Goal: Information Seeking & Learning: Learn about a topic

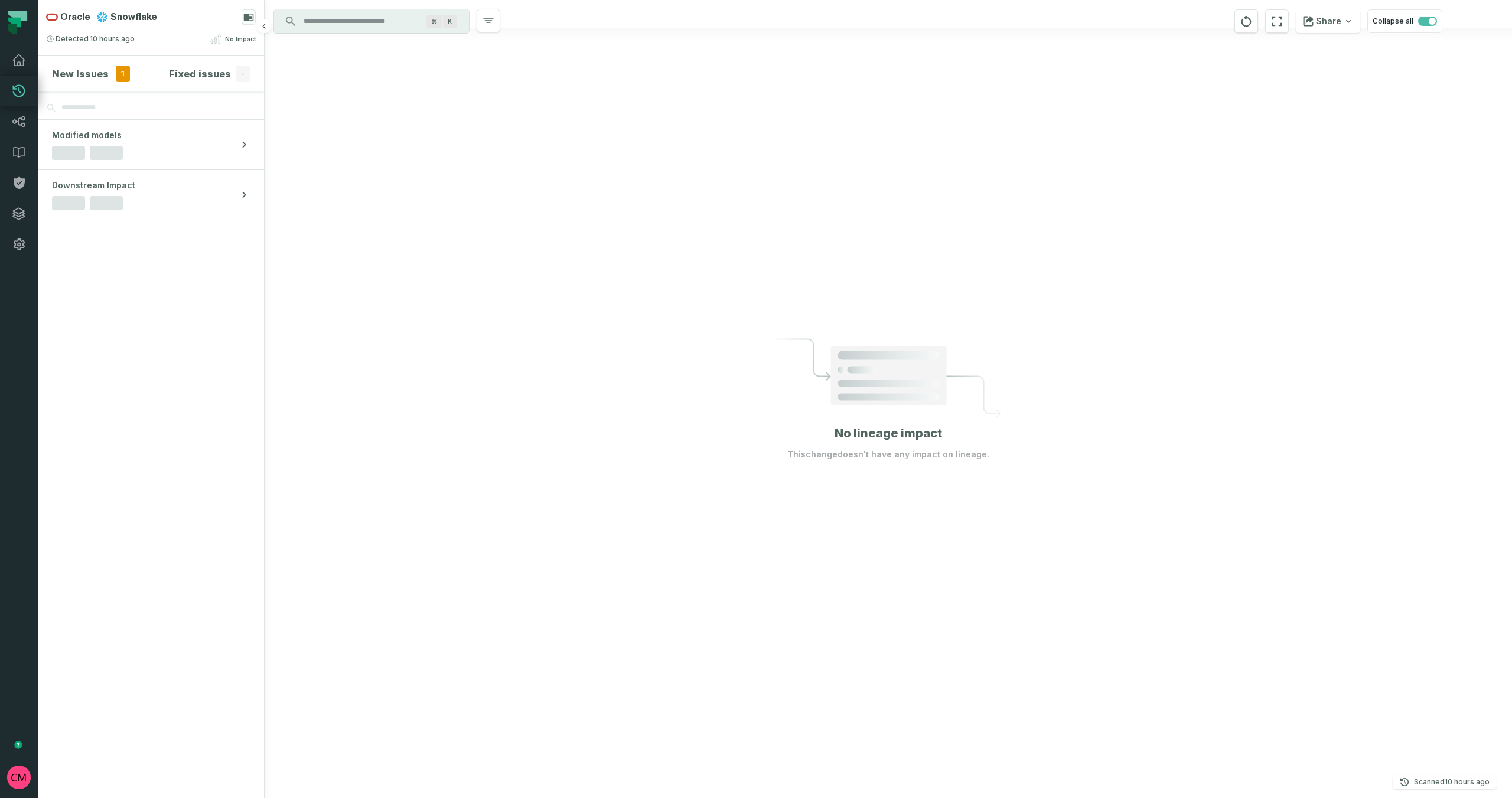
click at [89, 76] on h4 "New Issues" at bounding box center [80, 73] width 57 height 14
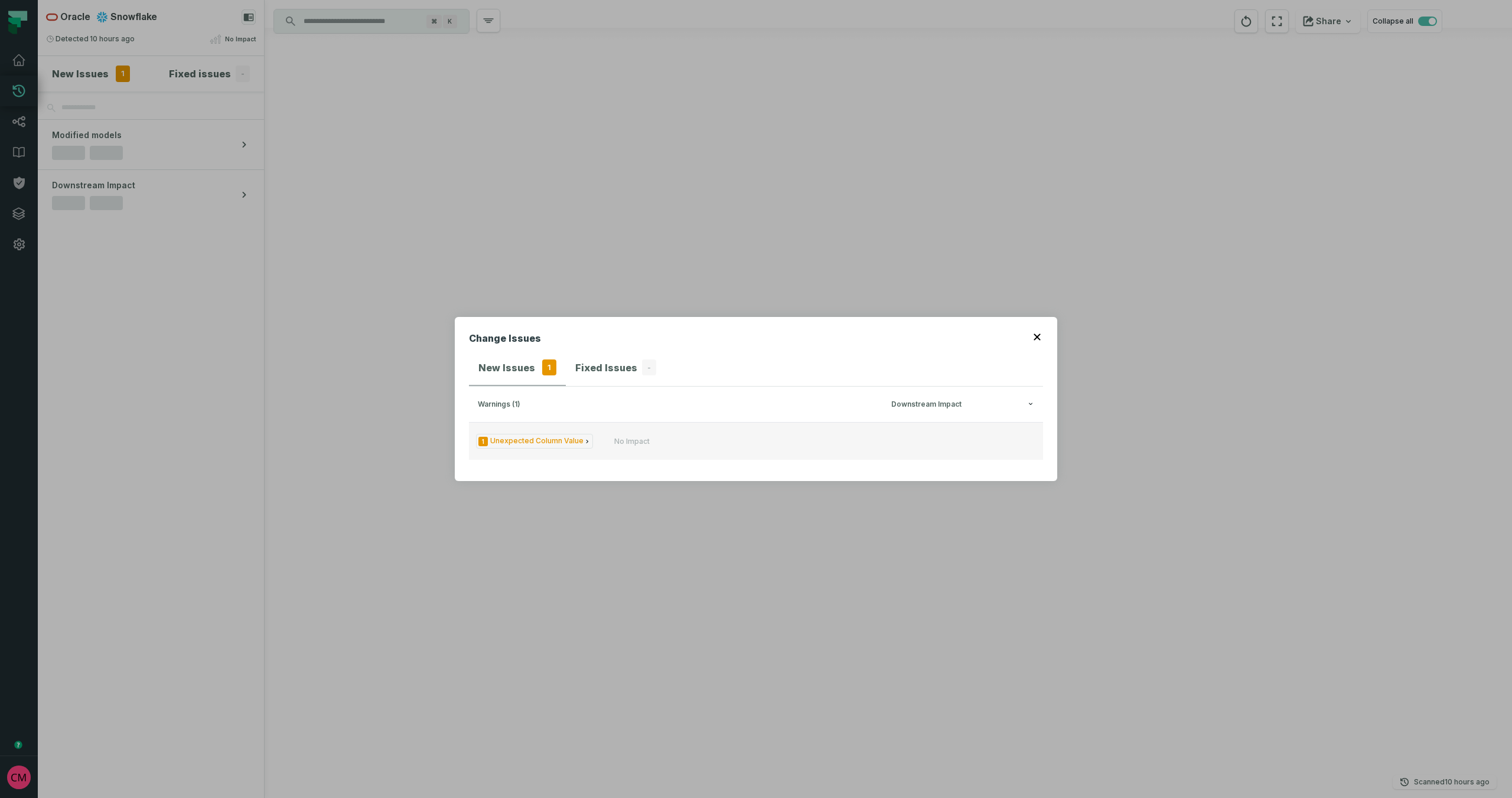
click at [565, 444] on span "1 Unexpected Column Value" at bounding box center [534, 441] width 117 height 15
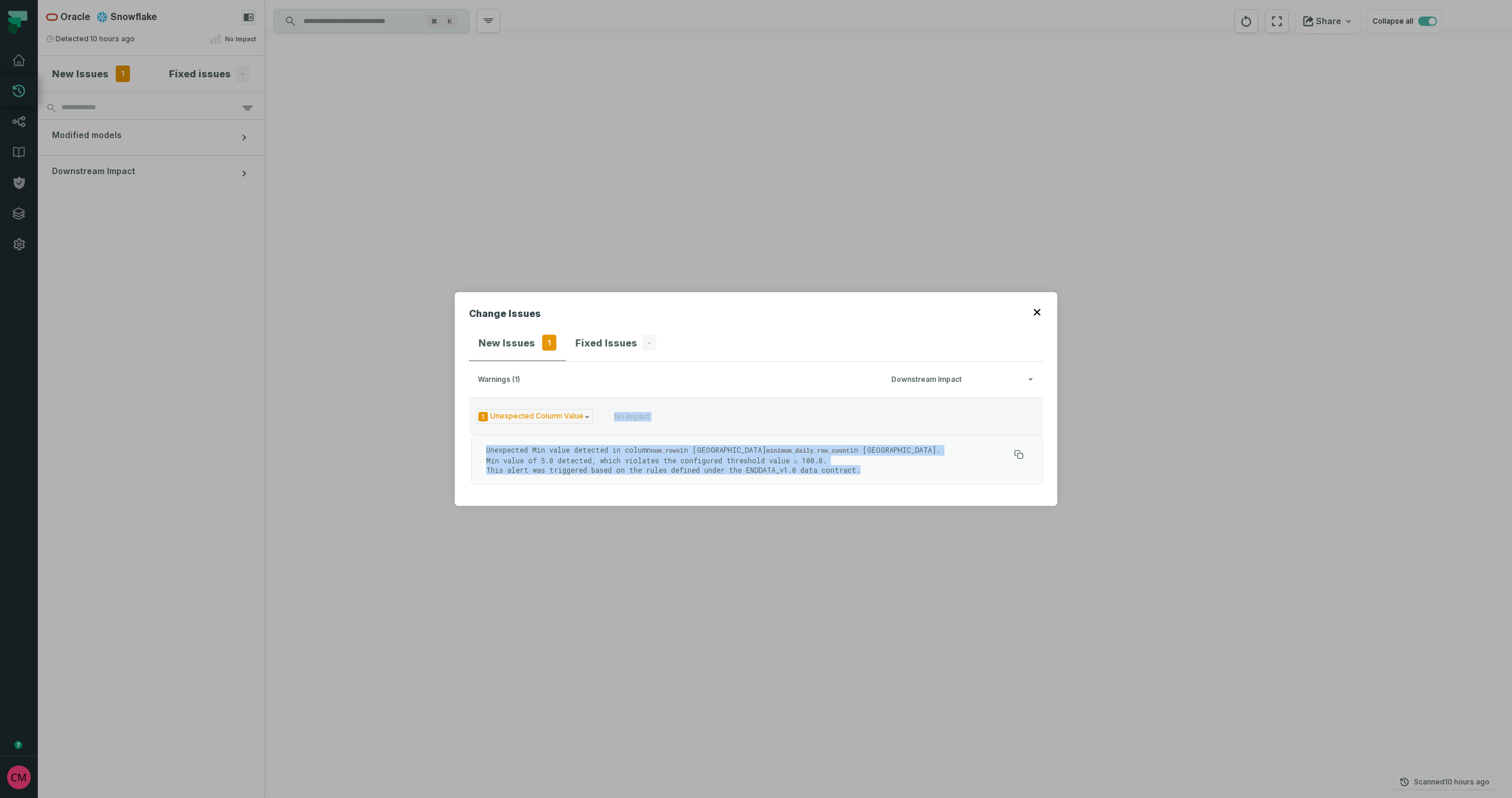
drag, startPoint x: 706, startPoint y: 467, endPoint x: 473, endPoint y: 433, distance: 235.5
click at [473, 433] on div "1 Unexpected Column Value No Impact Unexpected Min value detected in column num…" at bounding box center [756, 441] width 574 height 87
copy div "No Impact Unexpected Min value detected in column num_rows in Query minimum_dai…"
click at [1035, 311] on icon "button" at bounding box center [1037, 312] width 7 height 7
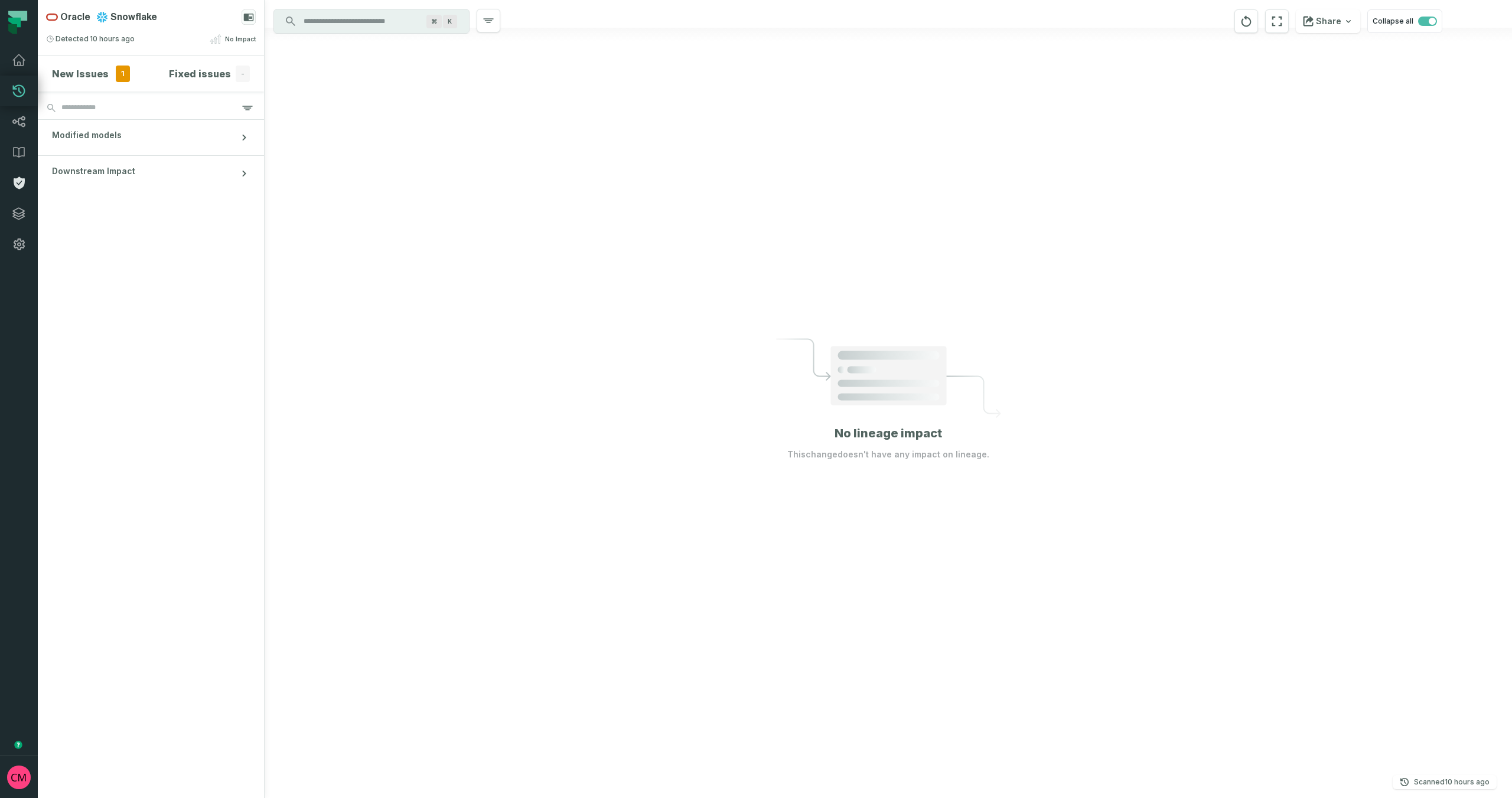
click at [18, 186] on icon at bounding box center [19, 183] width 11 height 12
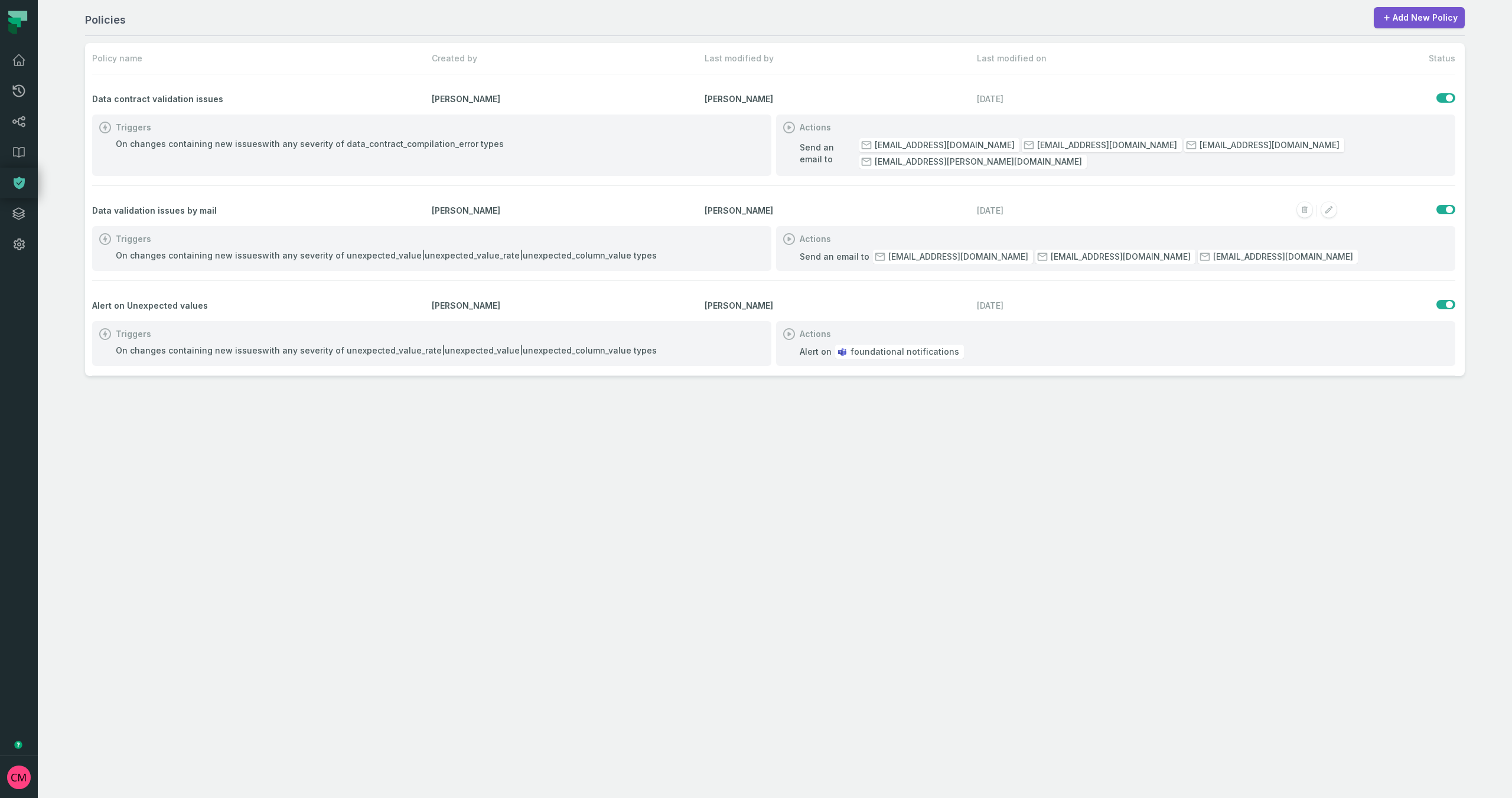
click at [1295, 250] on div "Send an email to [EMAIL_ADDRESS][DOMAIN_NAME] [DOMAIN_NAME][EMAIL_ADDRESS][DOMA…" at bounding box center [1116, 257] width 632 height 14
click at [1335, 202] on rect "button" at bounding box center [1329, 210] width 15 height 15
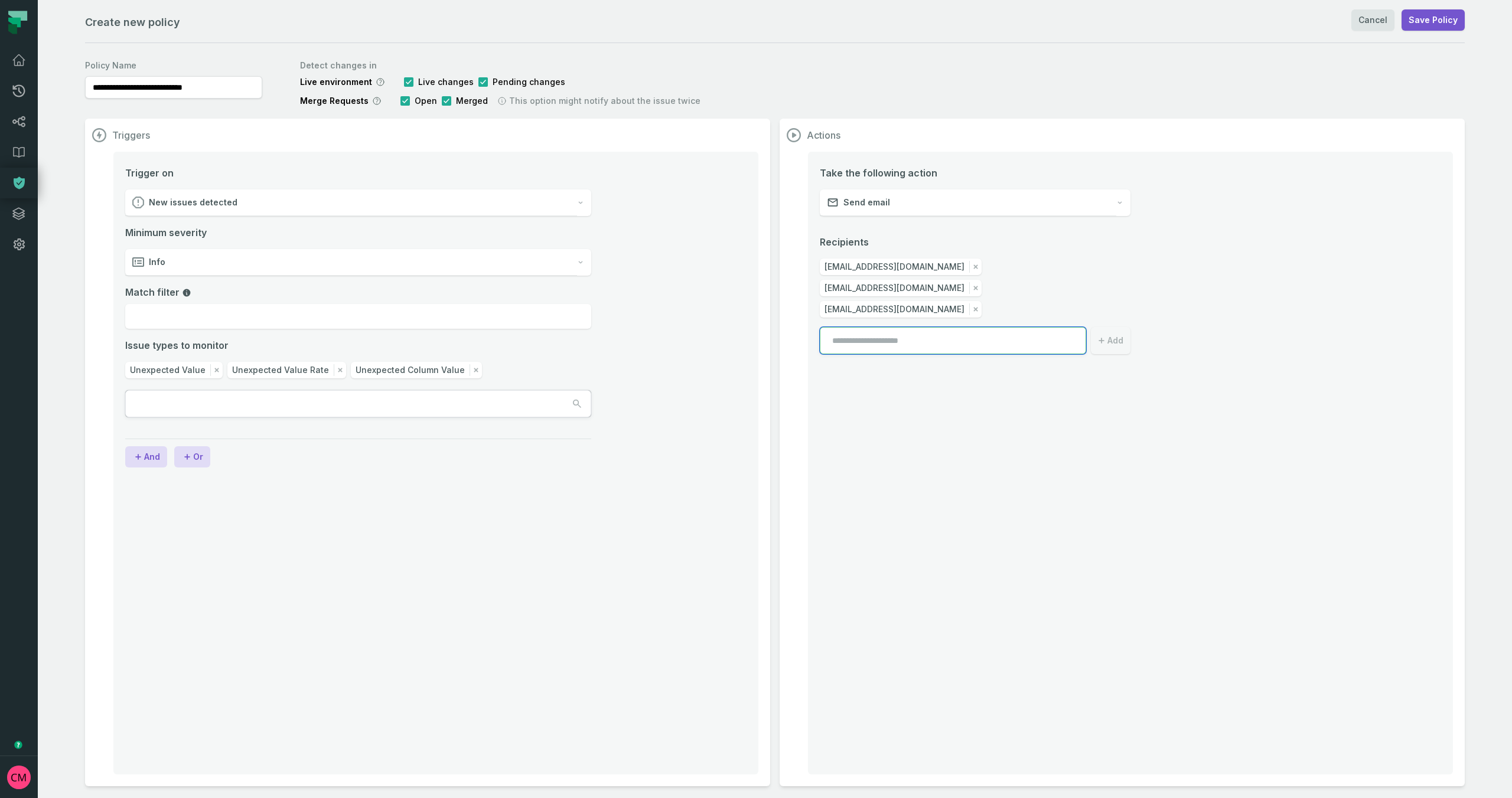
click at [915, 327] on input "email" at bounding box center [953, 341] width 267 height 27
drag, startPoint x: 883, startPoint y: 319, endPoint x: 783, endPoint y: 321, distance: 100.0
click at [783, 321] on section "Actions Take the following action Send email Recipients [EMAIL_ADDRESS][DOMAIN_…" at bounding box center [1122, 452] width 685 height 668
paste input "**********"
type input "**********"
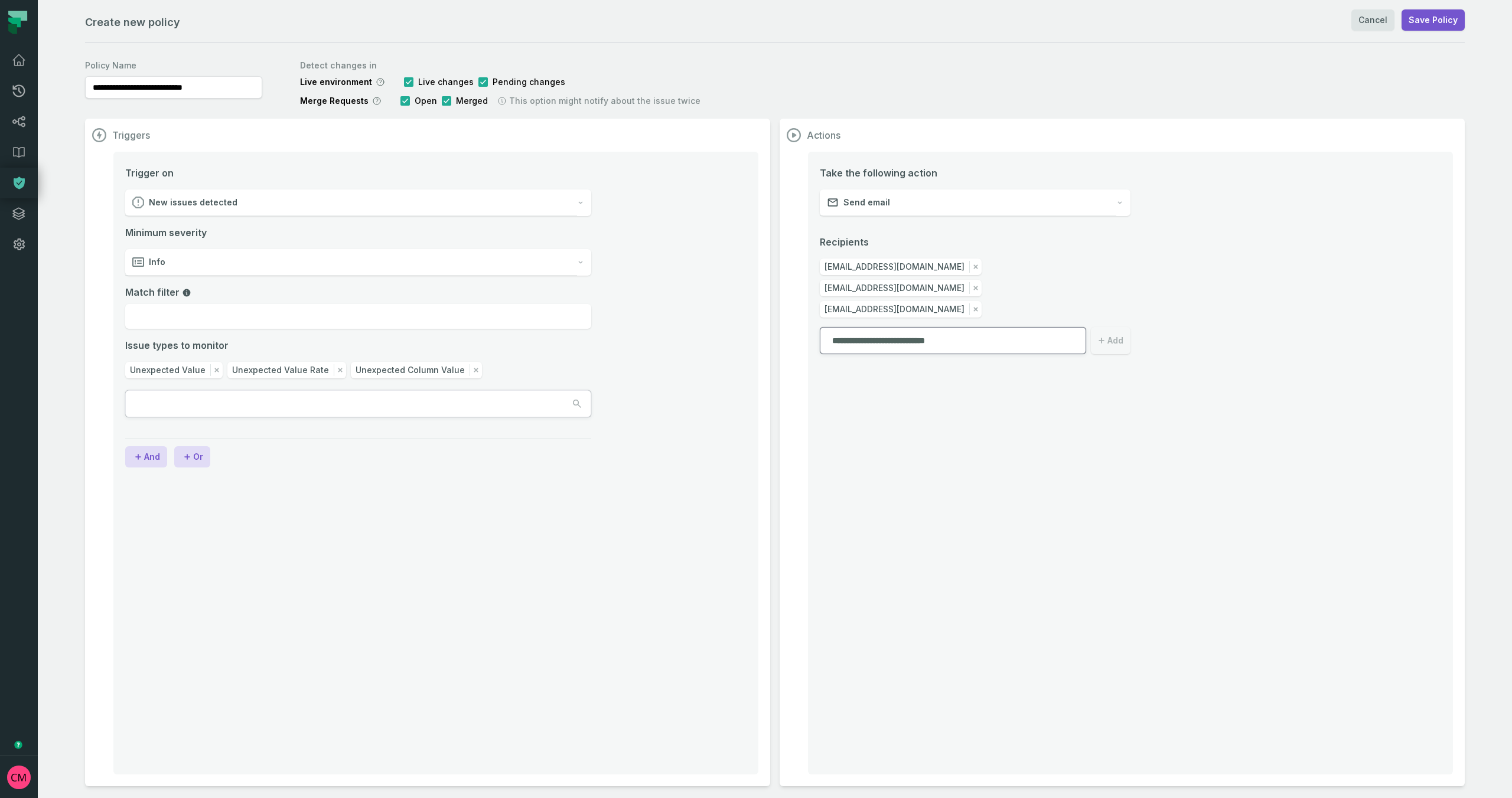
click at [1119, 327] on button "Add" at bounding box center [1111, 341] width 39 height 27
click at [924, 348] on input "**********" at bounding box center [953, 362] width 267 height 27
paste input "**********"
type input "**********"
click at [1112, 348] on button "Add" at bounding box center [1111, 362] width 39 height 27
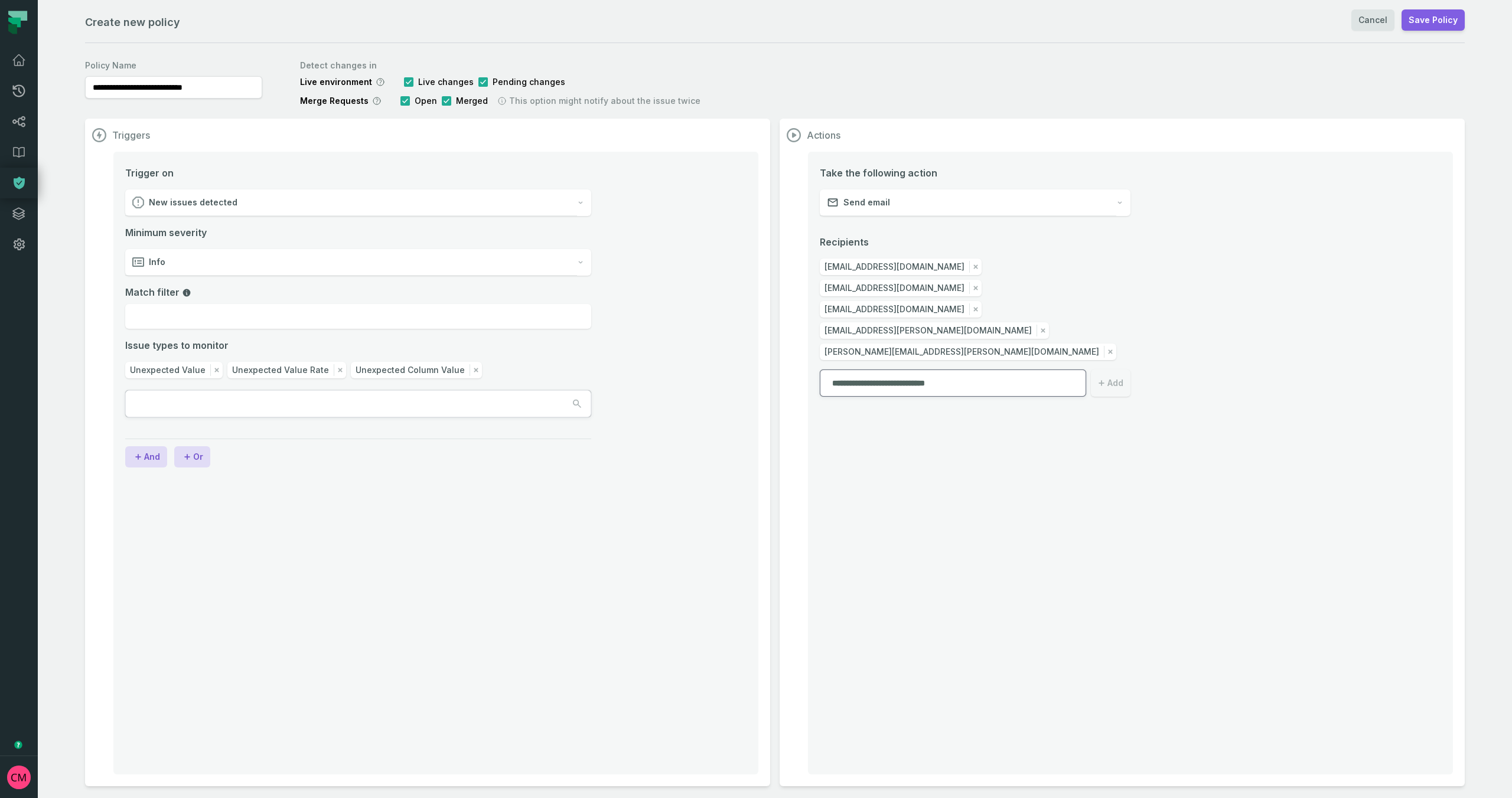
click at [1434, 22] on button "Save Policy" at bounding box center [1433, 20] width 63 height 22
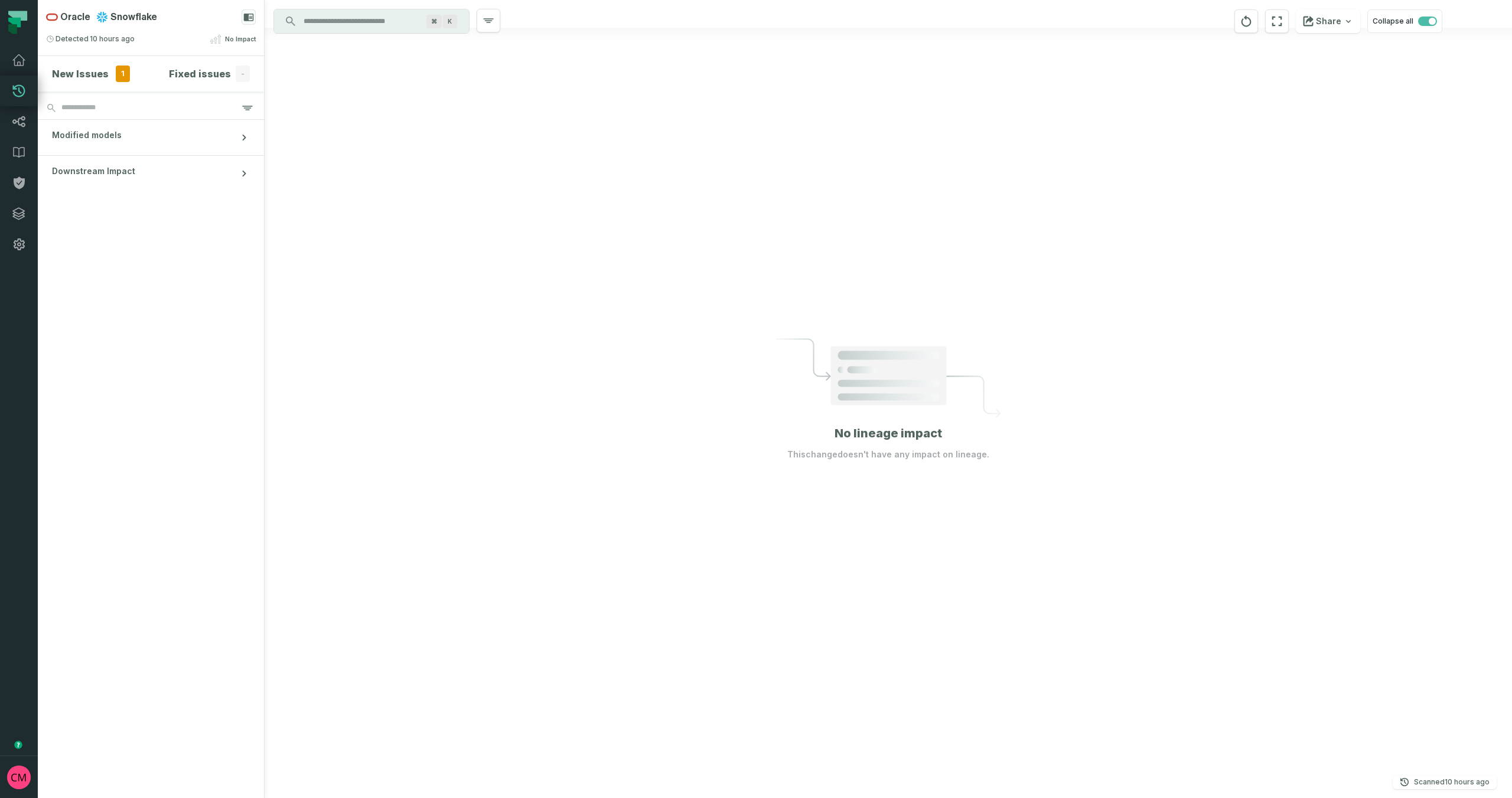
click at [348, 132] on div at bounding box center [888, 399] width 1247 height 798
click at [84, 76] on h4 "New Issues" at bounding box center [80, 73] width 57 height 14
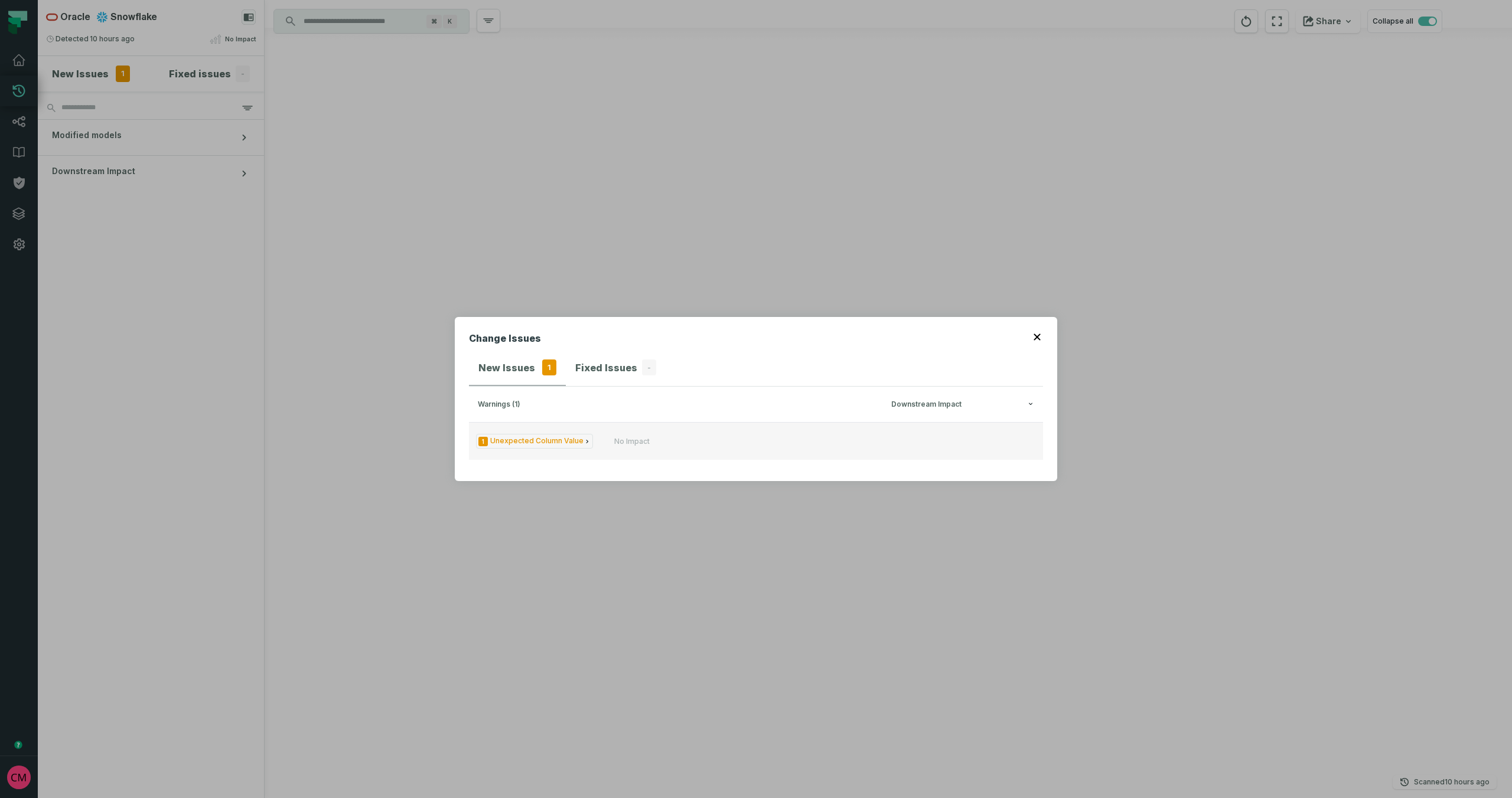
click at [558, 443] on span "1 Unexpected Column Value" at bounding box center [534, 441] width 117 height 15
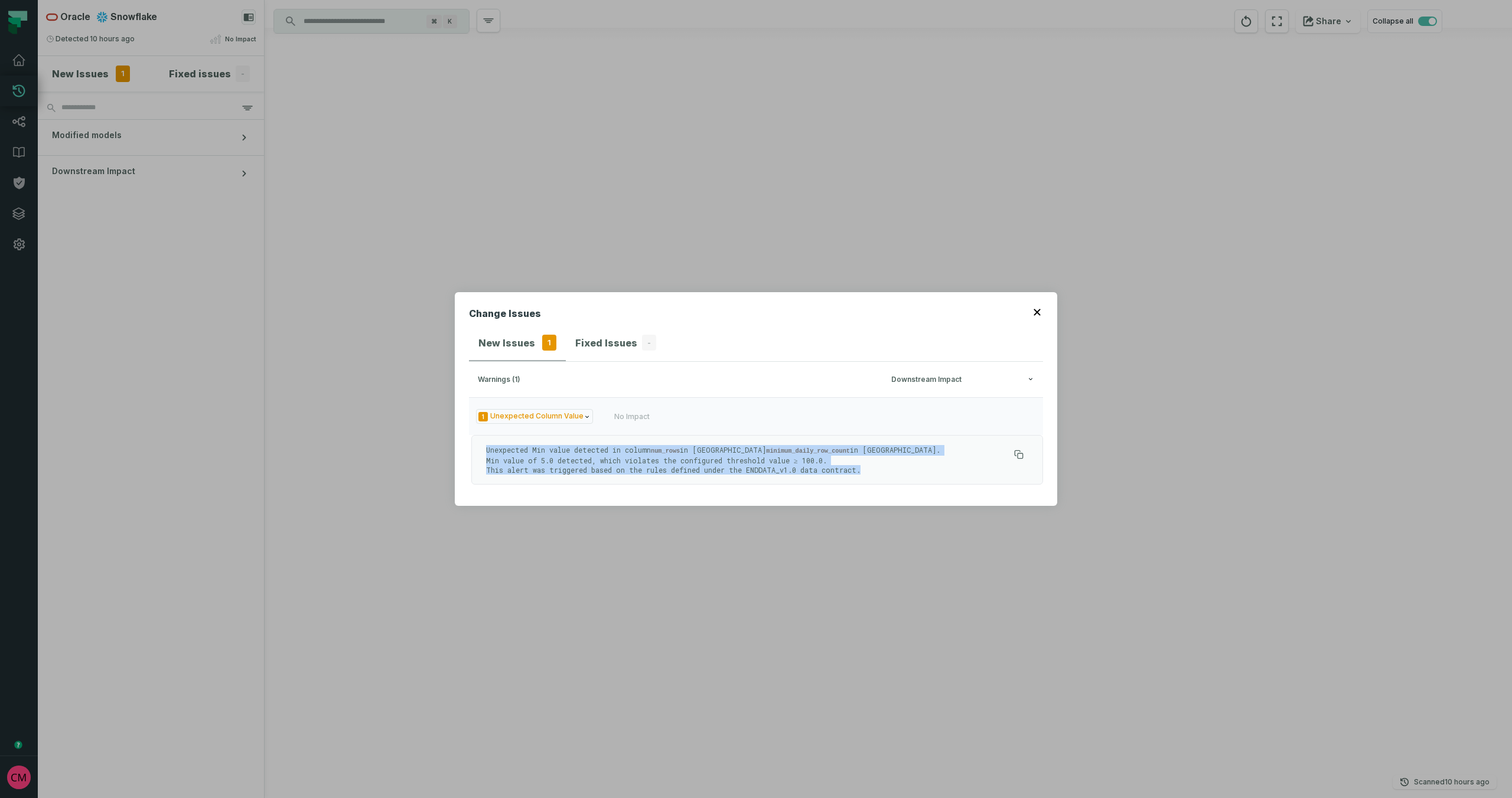
drag, startPoint x: 865, startPoint y: 472, endPoint x: 453, endPoint y: 445, distance: 412.9
click at [453, 445] on div "Change Issues New Issues 1 Fixed Issues - warnings (1) Downstream Impact 1 Unex…" at bounding box center [756, 399] width 1512 height 798
copy p "Unexpected Min value detected in column num_rows in Query minimum_daily_row_cou…"
click at [1037, 312] on icon "button" at bounding box center [1037, 312] width 7 height 7
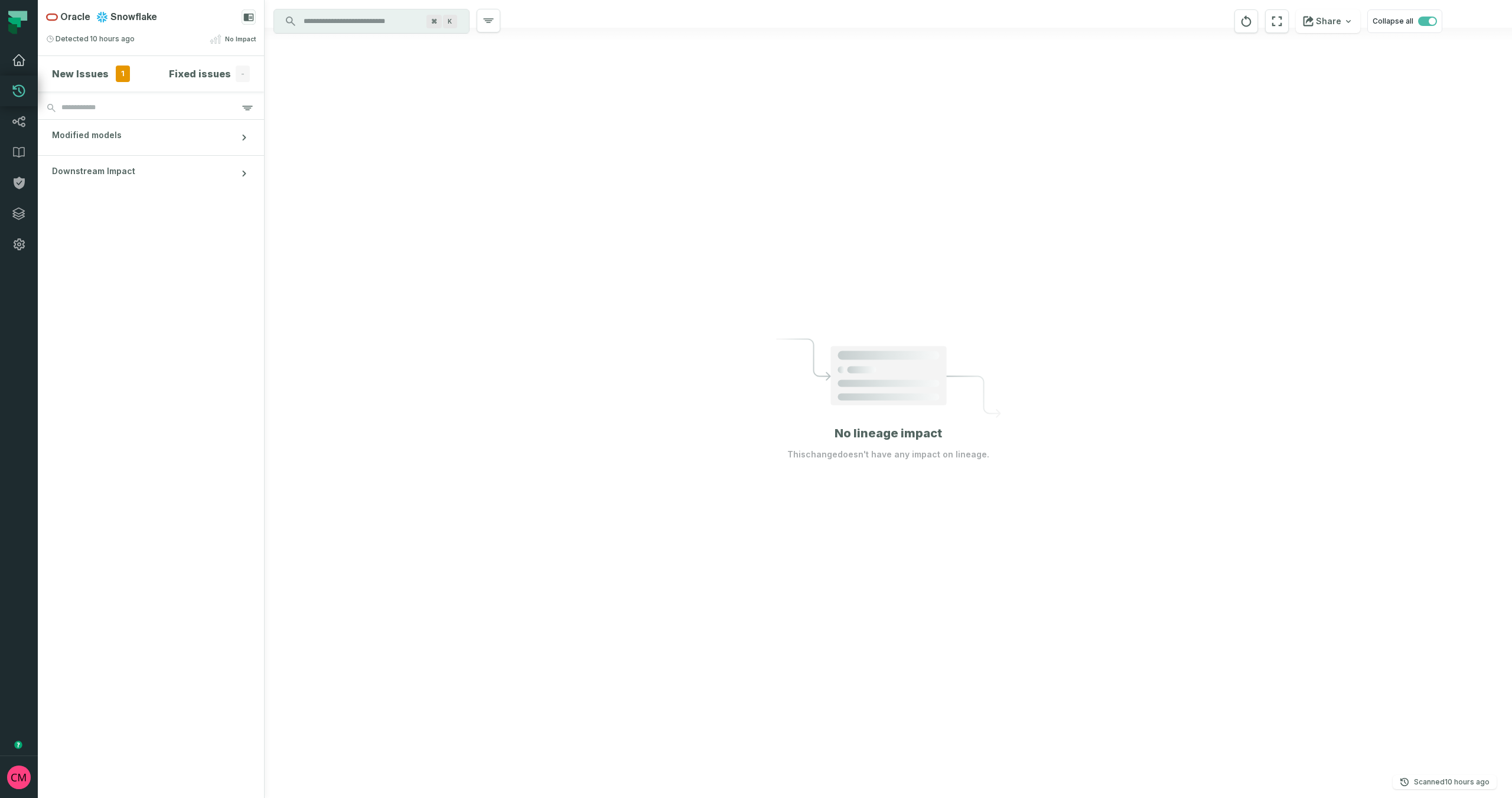
click at [22, 62] on icon at bounding box center [18, 60] width 14 height 14
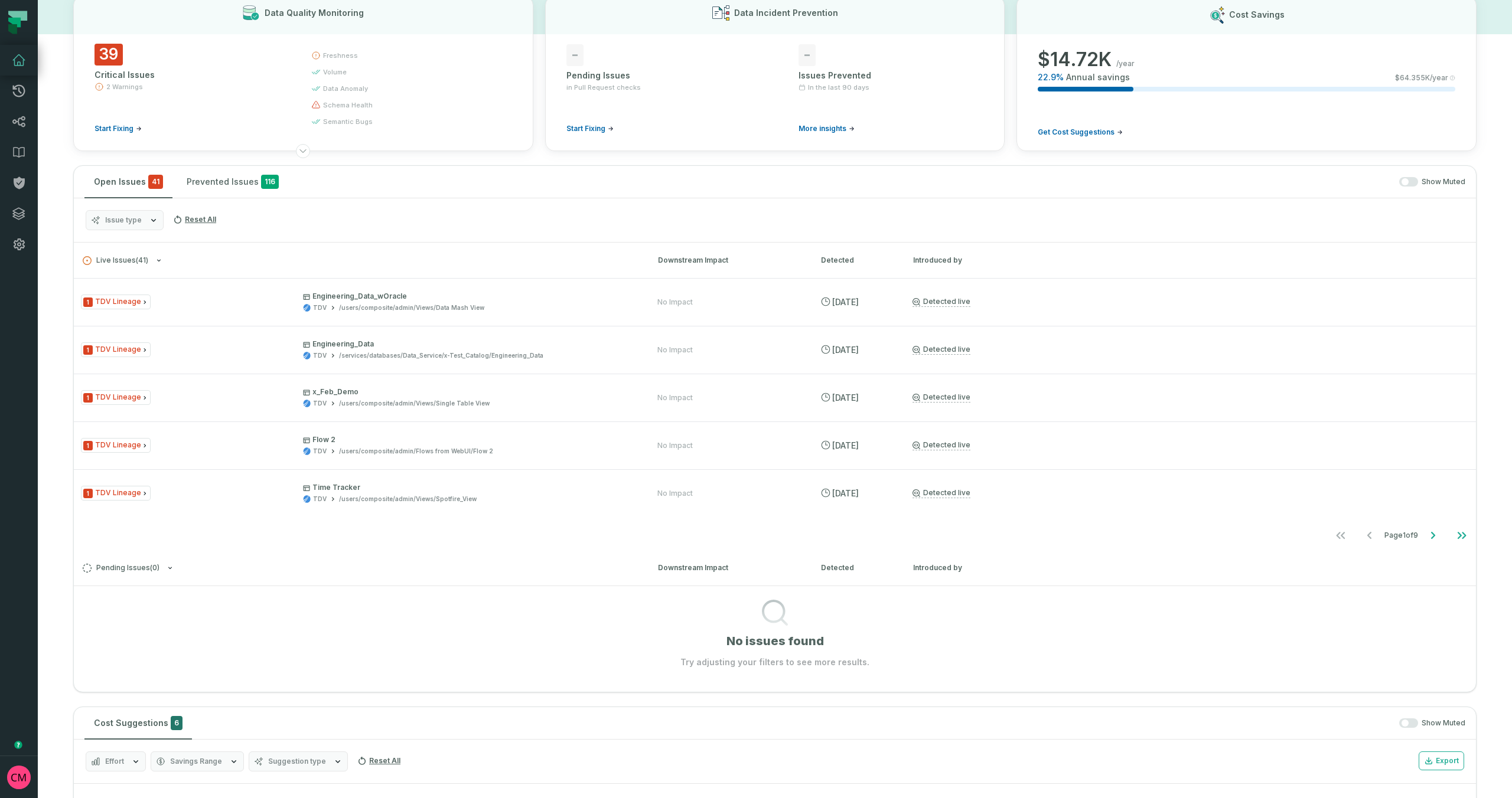
scroll to position [92, 0]
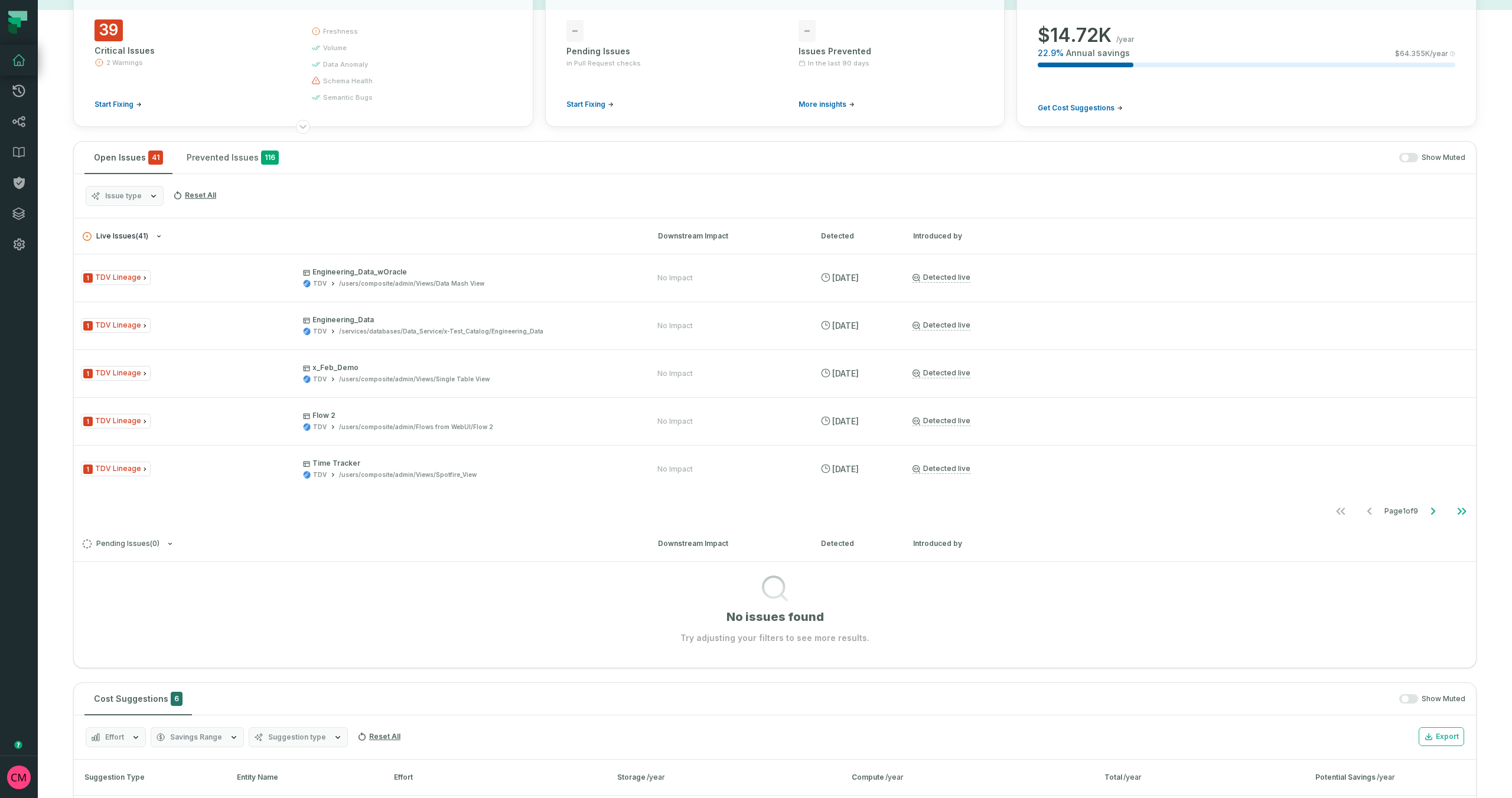
click at [147, 238] on span "Live Issues ( 41 )" at bounding box center [115, 236] width 65 height 9
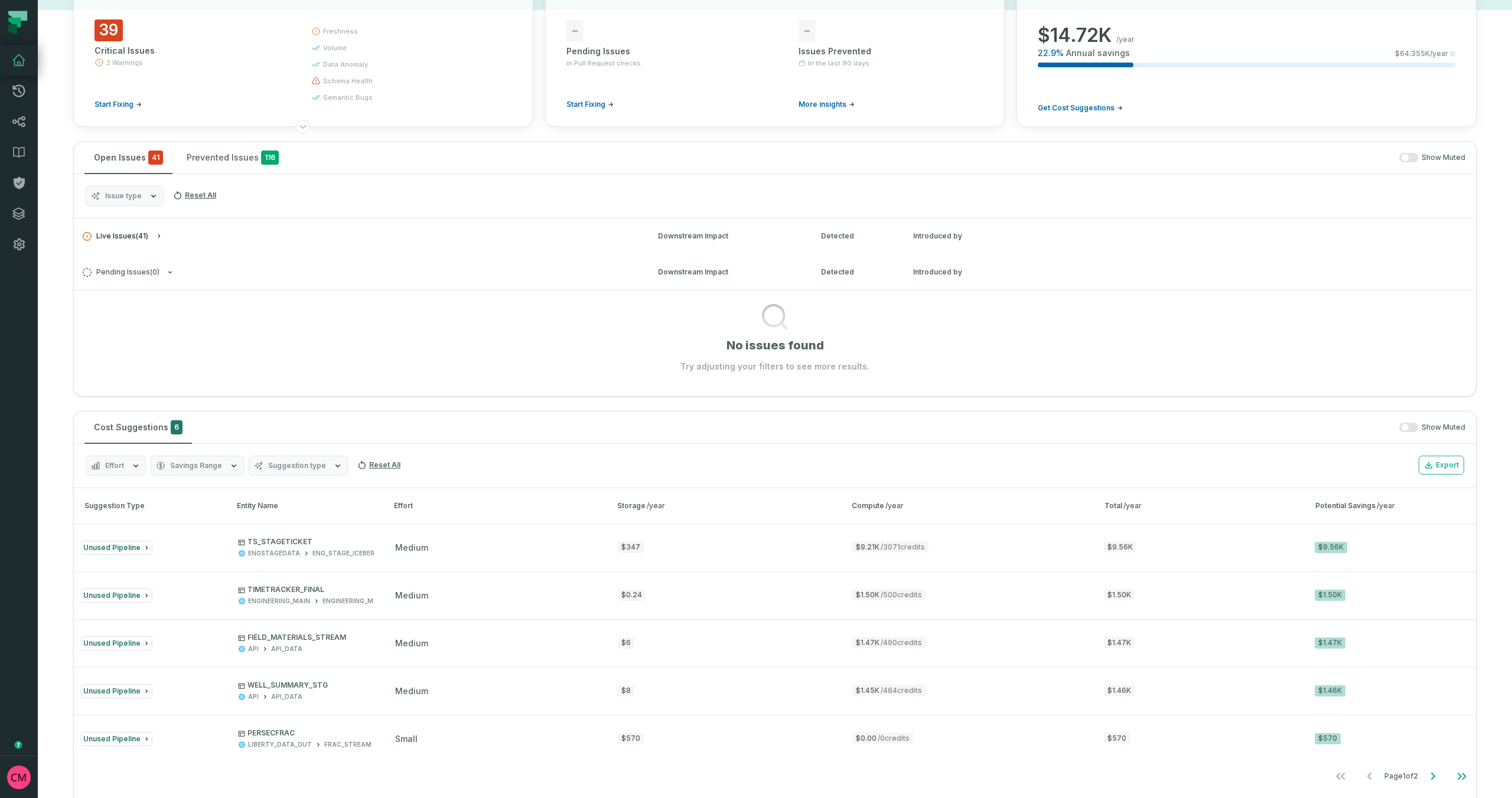
click at [153, 237] on button "Live Issues ( 41 )" at bounding box center [360, 236] width 554 height 9
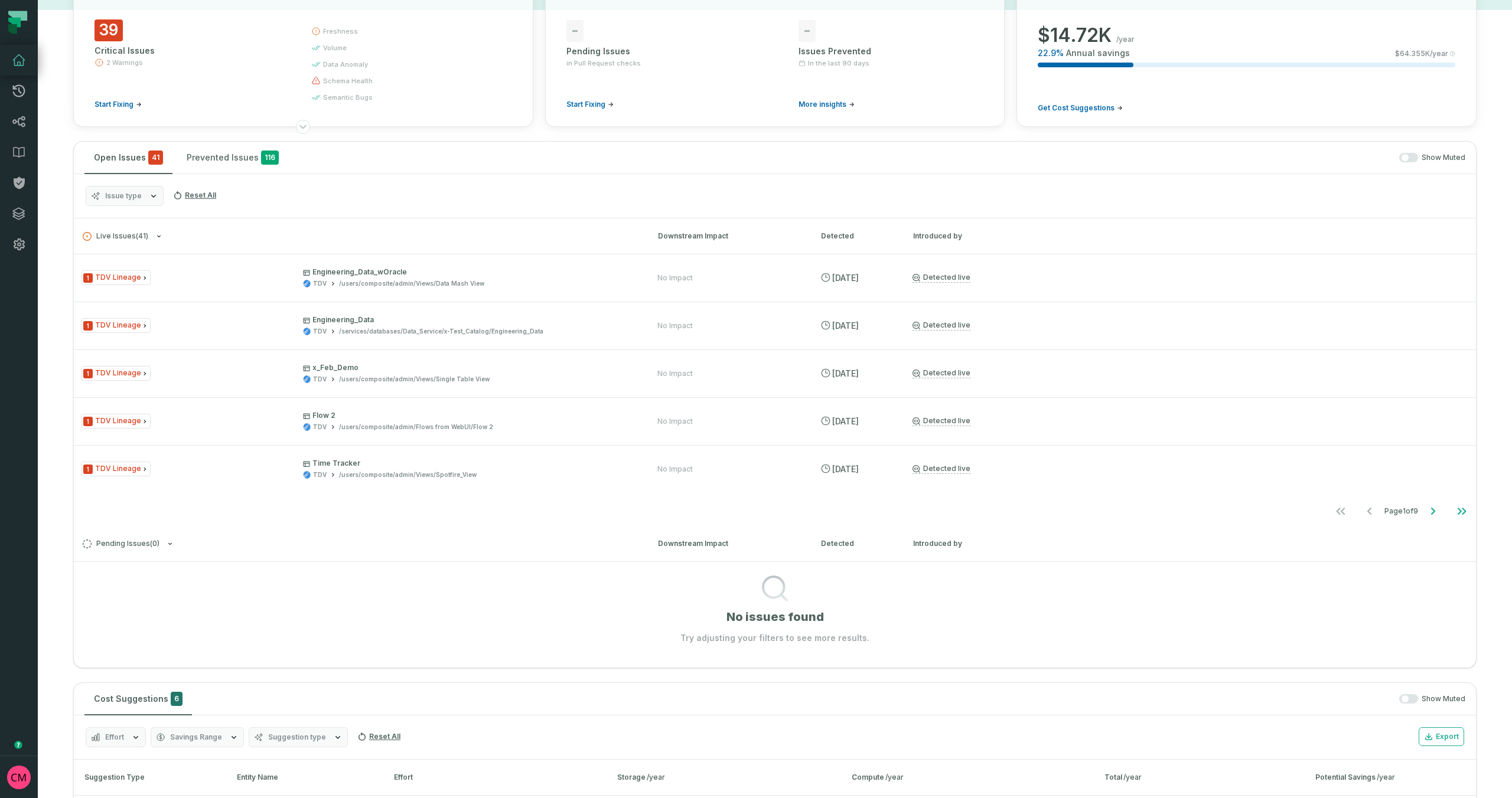
click at [150, 198] on icon "button" at bounding box center [153, 196] width 9 height 9
click at [105, 313] on label "Unexpected Column Value" at bounding box center [159, 314] width 147 height 23
click at [103, 313] on button "Unexpected Column Value" at bounding box center [98, 314] width 9 height 9
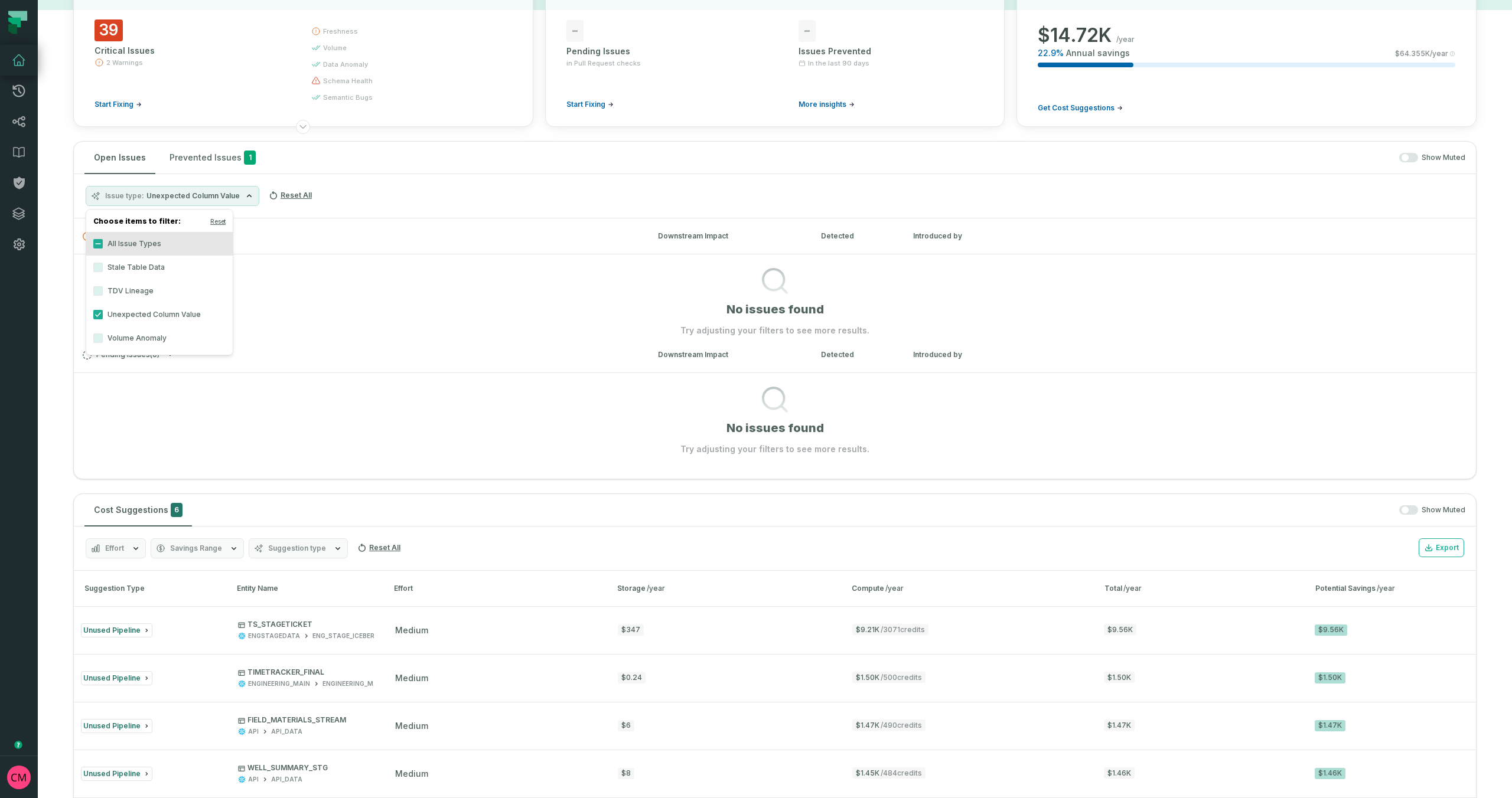
click at [509, 189] on div "Issue type Unexpected Column Value Reset All" at bounding box center [775, 196] width 1402 height 44
click at [220, 191] on span "Unexpected Column Value" at bounding box center [193, 196] width 94 height 9
click at [100, 338] on button "Volume Anomaly" at bounding box center [98, 338] width 9 height 9
click at [361, 182] on div "Issue type 2 Filtered Reset All" at bounding box center [775, 196] width 1402 height 44
click at [148, 201] on button "Issue type 2 Filtered" at bounding box center [142, 196] width 114 height 20
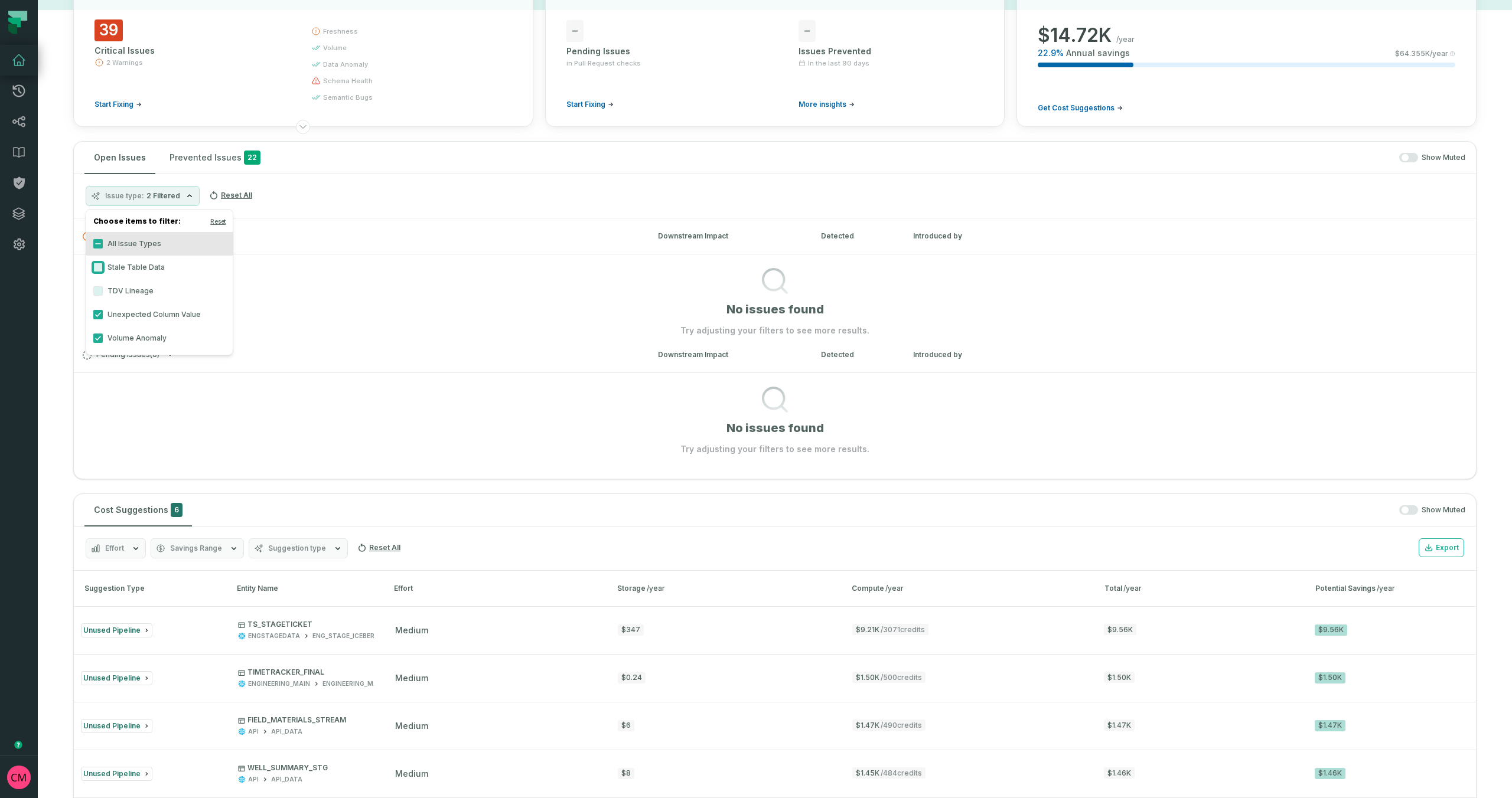
click at [100, 266] on button "Stale Table Data" at bounding box center [98, 267] width 9 height 9
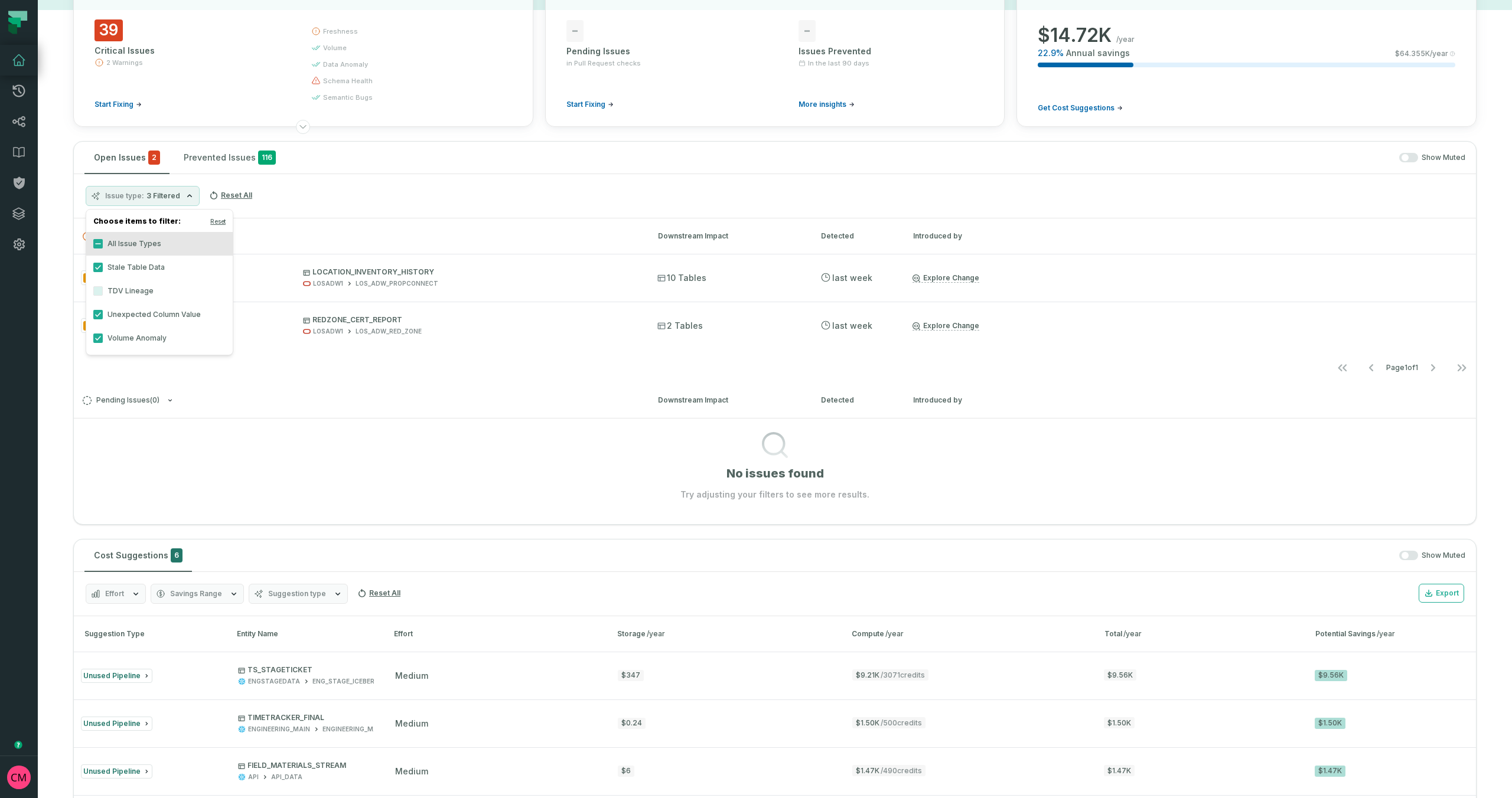
click at [382, 202] on div "Issue type 3 Filtered Reset All" at bounding box center [775, 196] width 1402 height 44
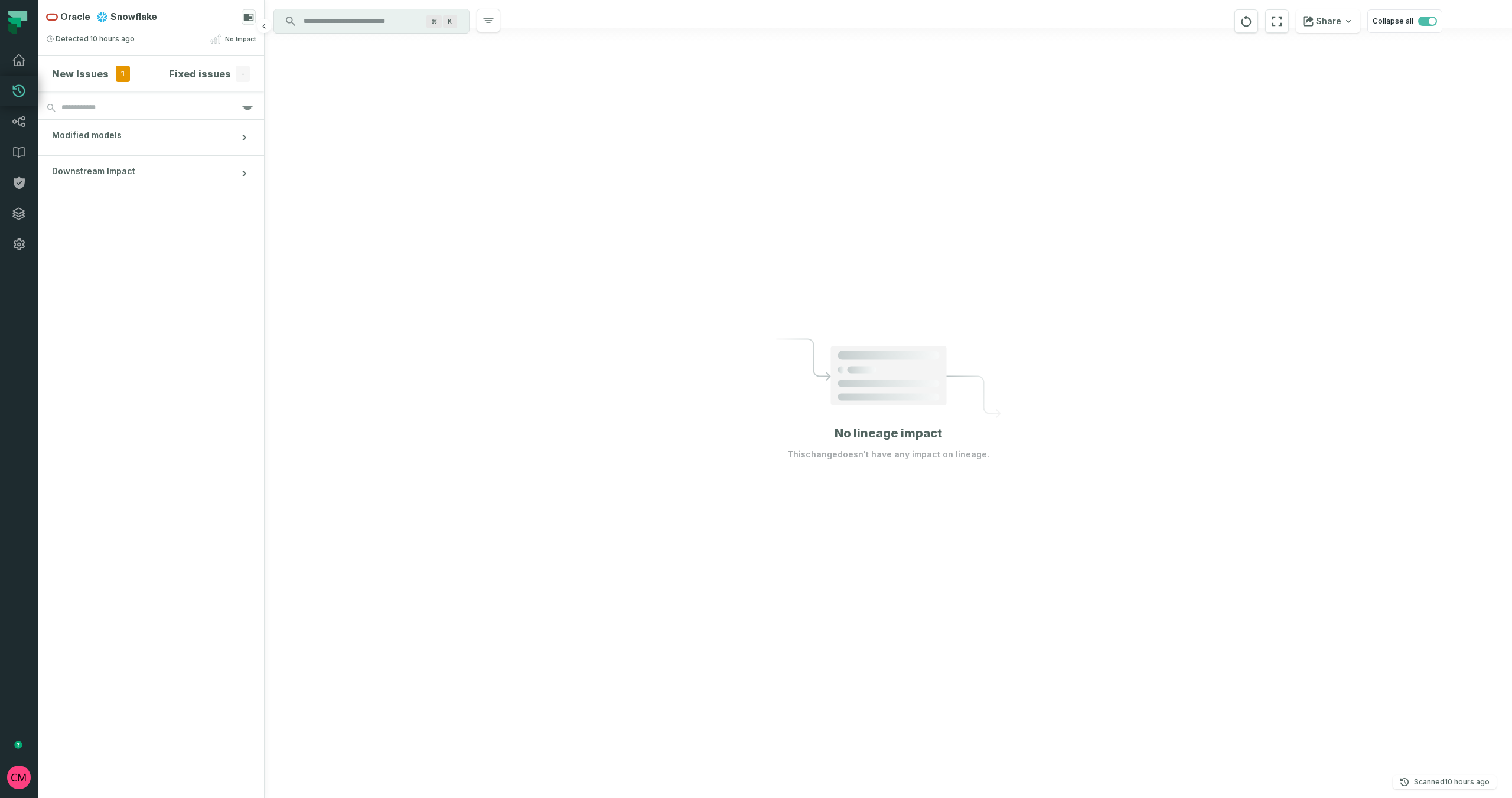
click at [98, 74] on h4 "New Issues" at bounding box center [80, 73] width 57 height 14
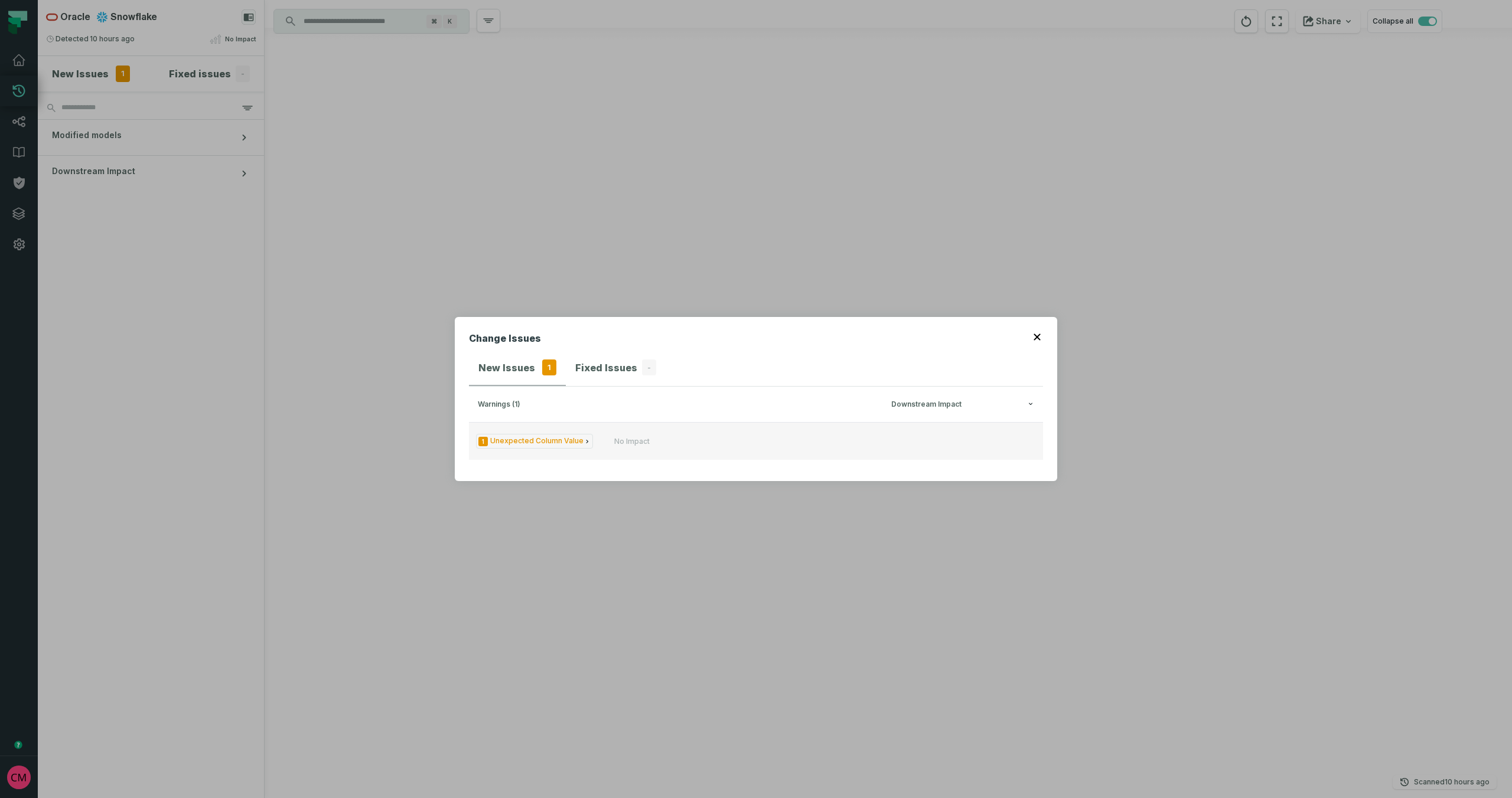
click at [567, 440] on span "1 Unexpected Column Value" at bounding box center [534, 441] width 117 height 15
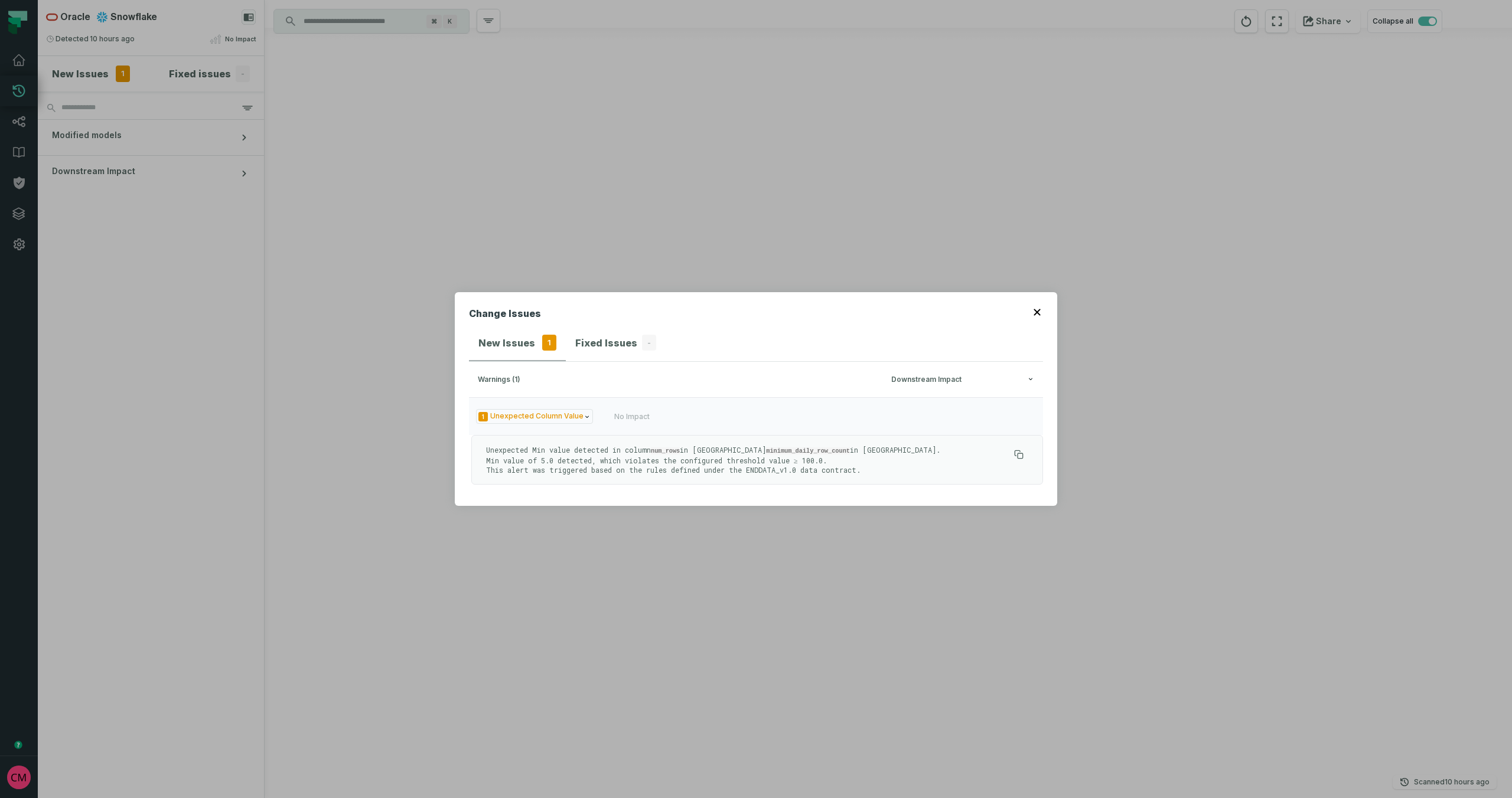
click at [773, 450] on code "minimum_daily_row_count" at bounding box center [808, 451] width 84 height 7
copy code "minimum_daily_row_count"
click at [1035, 313] on icon "button" at bounding box center [1037, 312] width 7 height 7
